Goal: Transaction & Acquisition: Purchase product/service

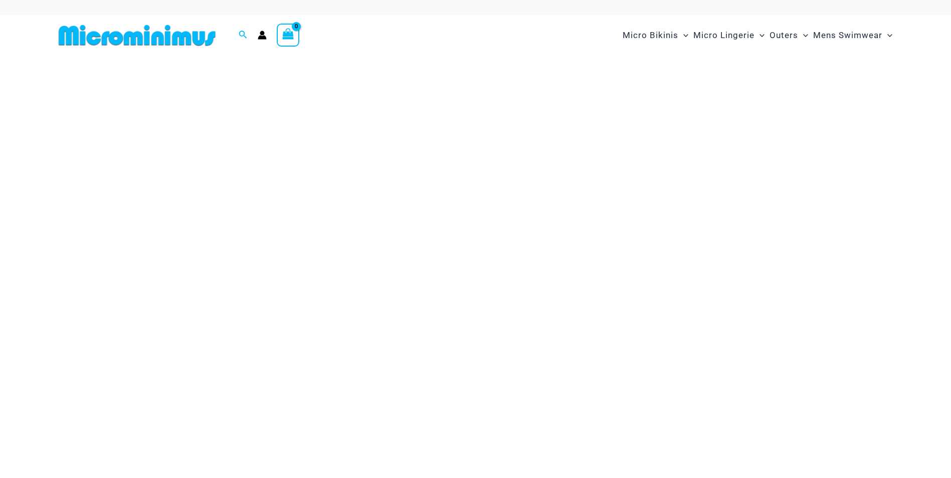
type input "**********"
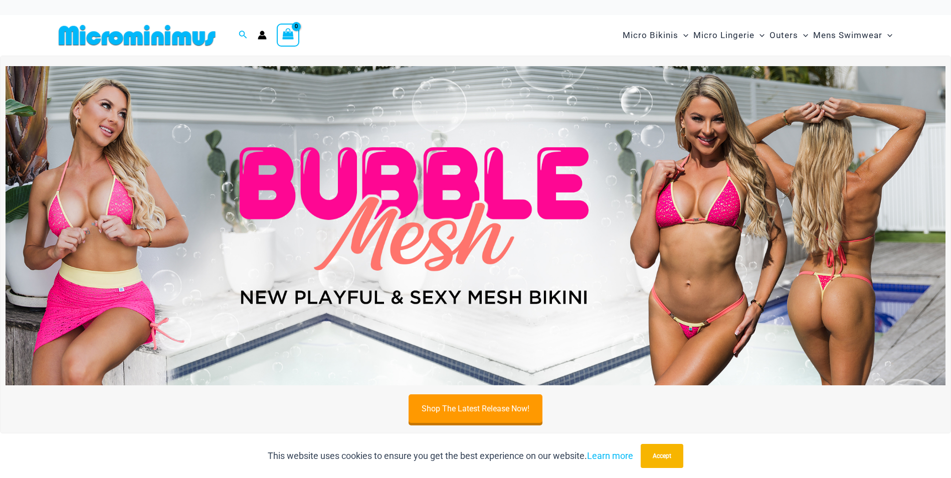
click at [517, 230] on img at bounding box center [476, 225] width 940 height 319
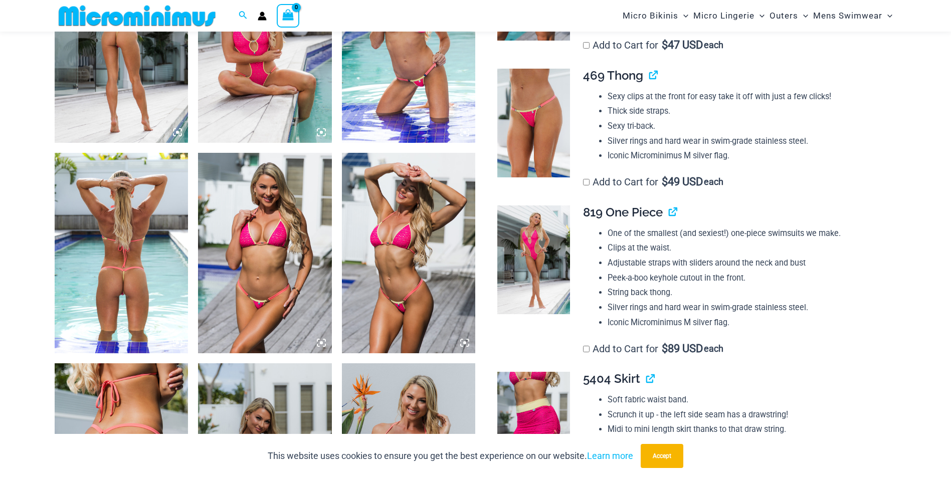
scroll to position [793, 0]
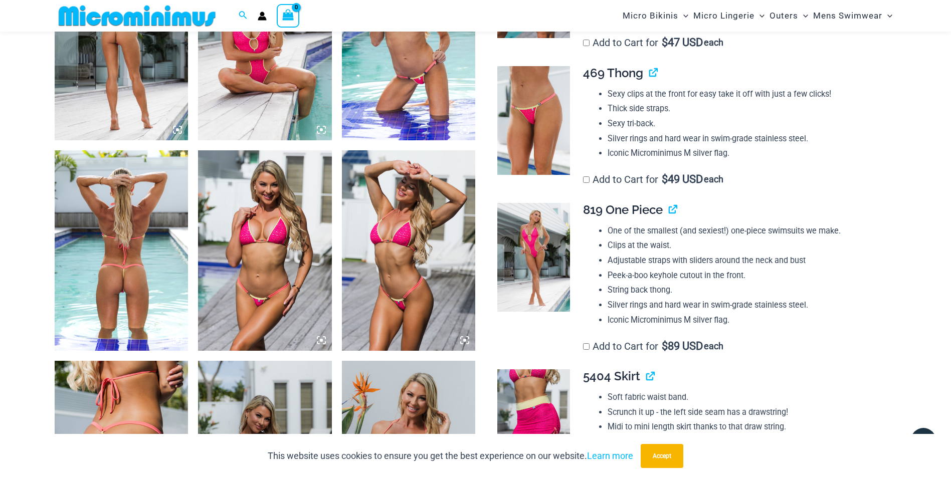
type input "**********"
click at [113, 259] on img at bounding box center [122, 250] width 134 height 201
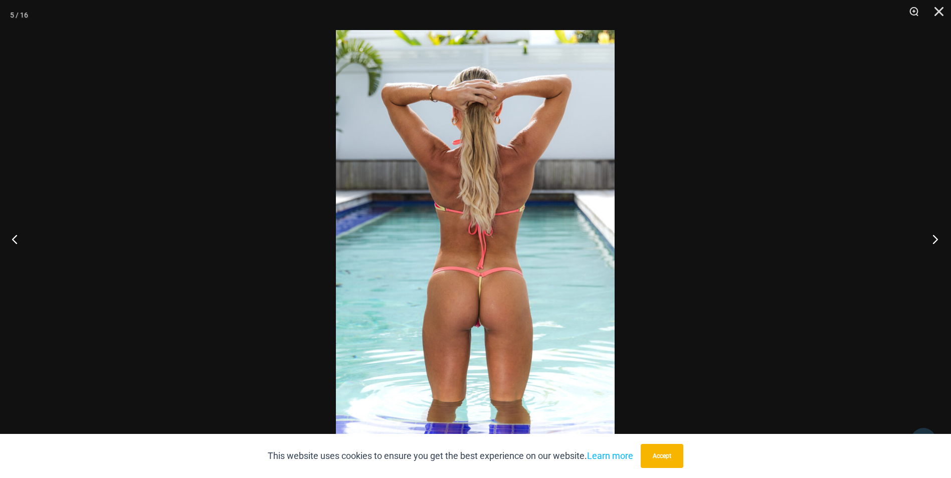
click at [934, 240] on button "Next" at bounding box center [933, 239] width 38 height 50
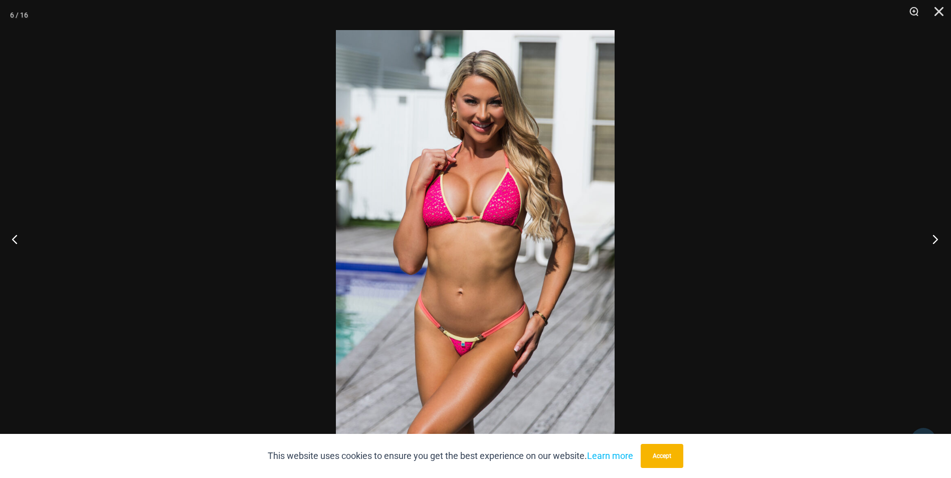
click at [934, 240] on button "Next" at bounding box center [933, 239] width 38 height 50
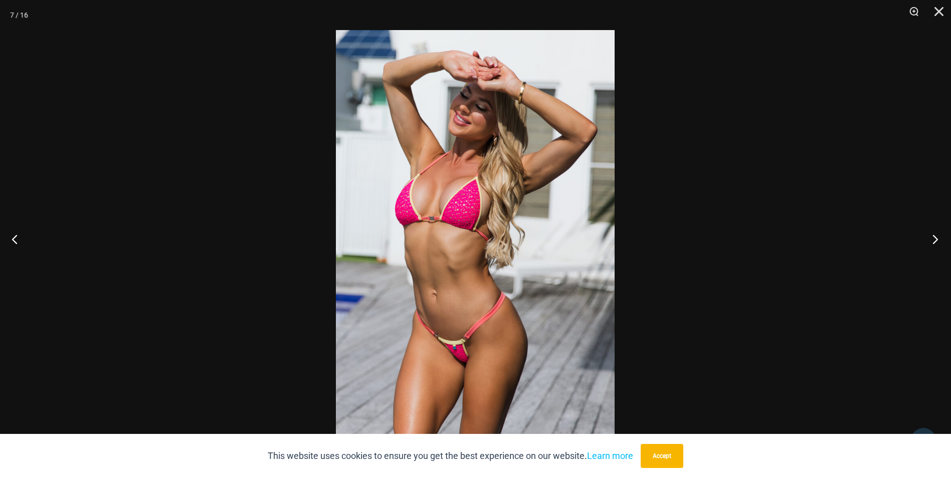
click at [934, 240] on button "Next" at bounding box center [933, 239] width 38 height 50
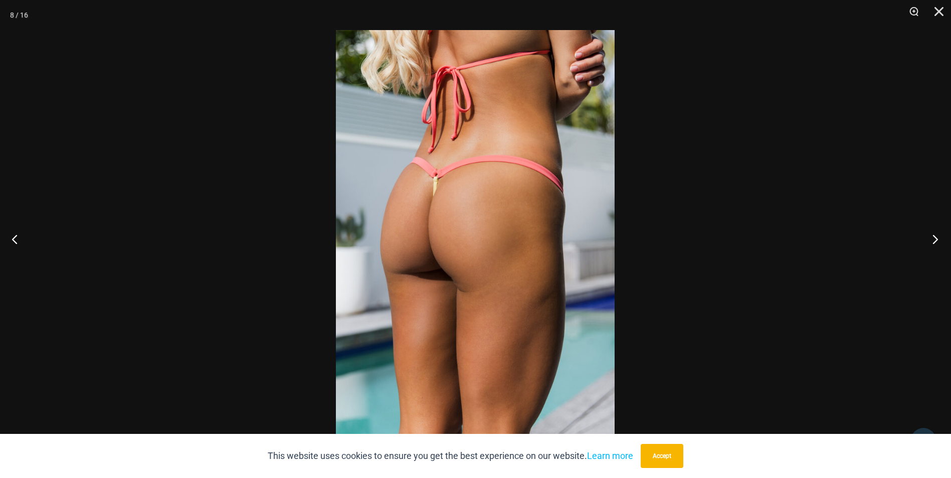
click at [934, 240] on button "Next" at bounding box center [933, 239] width 38 height 50
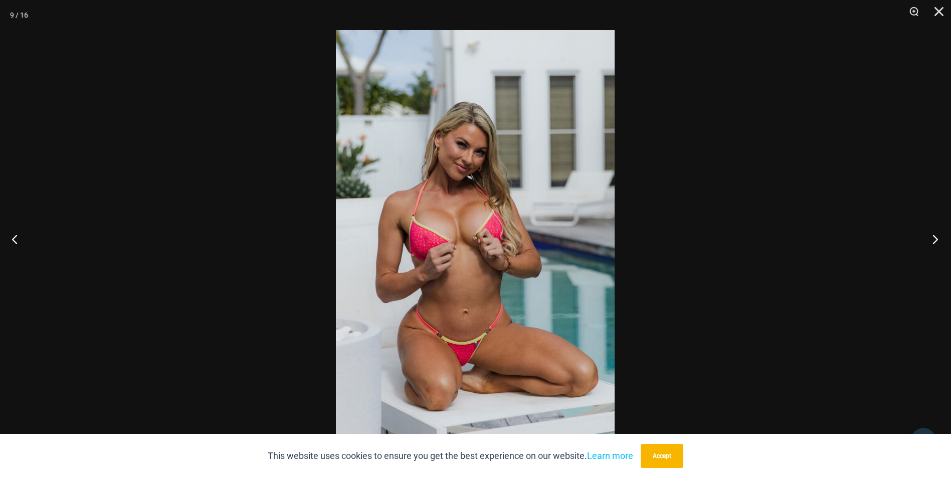
click at [934, 240] on button "Next" at bounding box center [933, 239] width 38 height 50
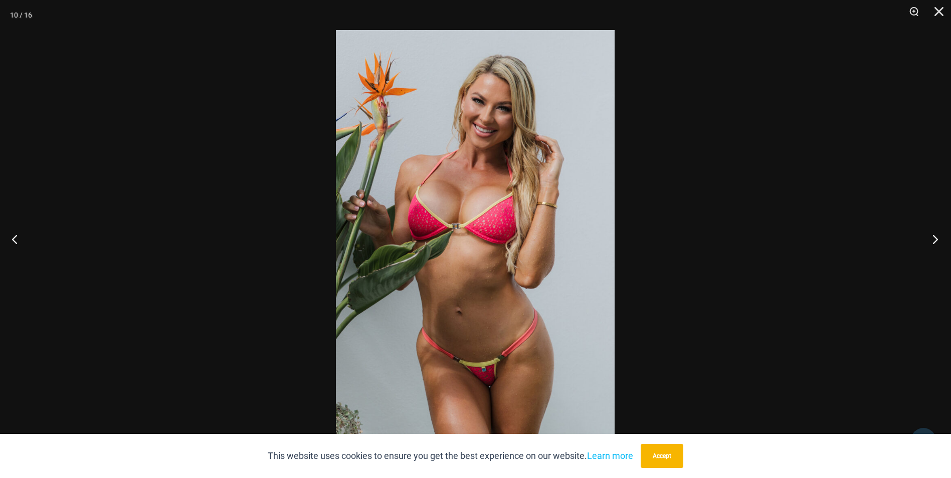
click at [934, 240] on button "Next" at bounding box center [933, 239] width 38 height 50
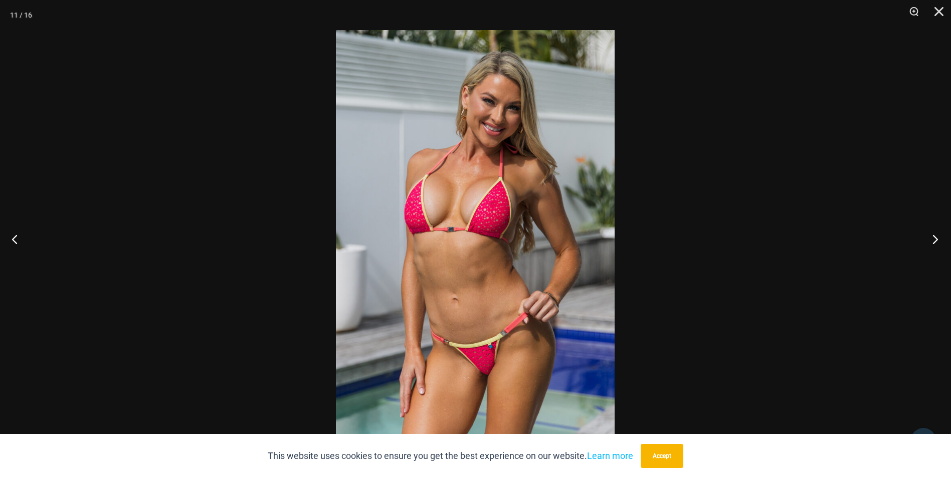
click at [934, 240] on button "Next" at bounding box center [933, 239] width 38 height 50
